Goal: Obtain resource: Obtain resource

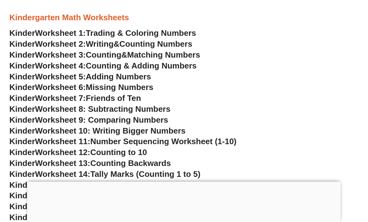
scroll to position [257, 0]
click at [192, 40] on span "Counting Numbers" at bounding box center [155, 43] width 73 height 9
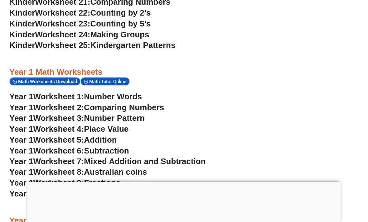
scroll to position [267, 0]
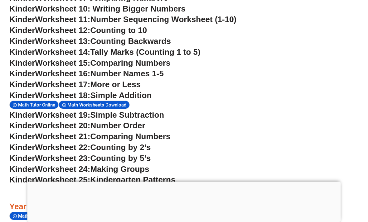
scroll to position [379, 0]
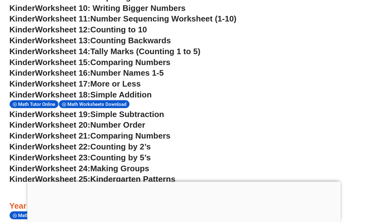
click at [164, 112] on span "Simple Subtraction" at bounding box center [127, 114] width 74 height 9
click at [164, 110] on span "Simple Subtraction" at bounding box center [127, 114] width 74 height 9
click at [164, 112] on span "Simple Subtraction" at bounding box center [127, 114] width 74 height 9
click at [164, 113] on span "Simple Subtraction" at bounding box center [127, 114] width 74 height 9
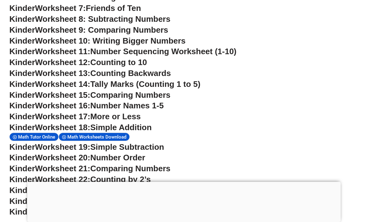
scroll to position [347, 0]
click at [159, 143] on span "Simple Subtraction" at bounding box center [127, 147] width 74 height 9
click at [107, 144] on span "Simple Subtraction" at bounding box center [127, 147] width 74 height 9
click at [104, 153] on span "Number Order" at bounding box center [117, 157] width 55 height 9
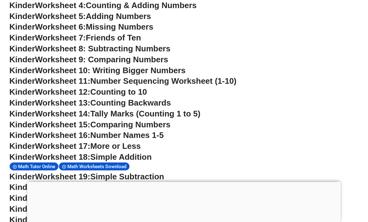
scroll to position [318, 0]
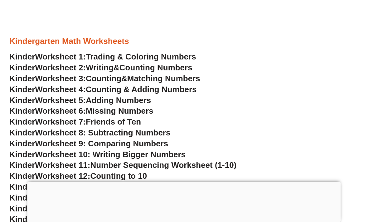
scroll to position [234, 0]
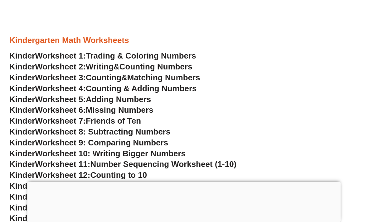
click at [200, 77] on span "Matching Numbers" at bounding box center [163, 77] width 73 height 9
click at [197, 88] on span "Counting & Adding Numbers" at bounding box center [141, 88] width 111 height 9
